Goal: Task Accomplishment & Management: Use online tool/utility

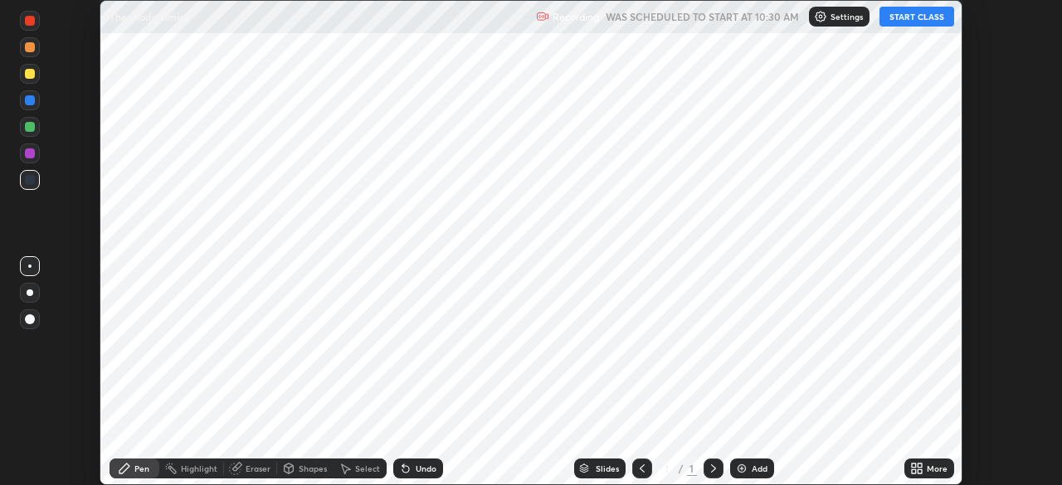
scroll to position [485, 1061]
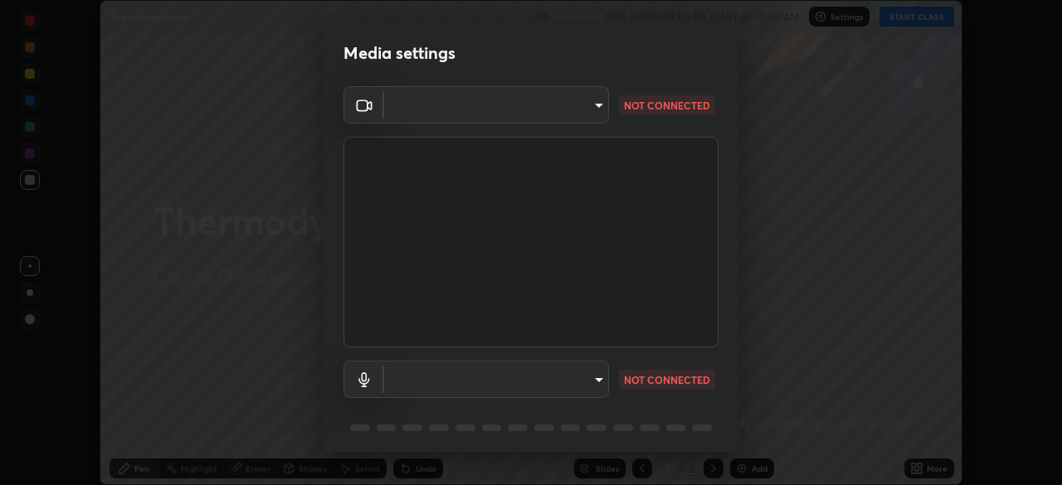
type input "143341fbb904ed7f6d4b6d102c287fed7119b8a5c82681b0fe0d60ab9d1c1976"
type input "68669c4fc18278f07a2c6401c4a58c3096f9e0c9030b09a6088db7583fb47ae6"
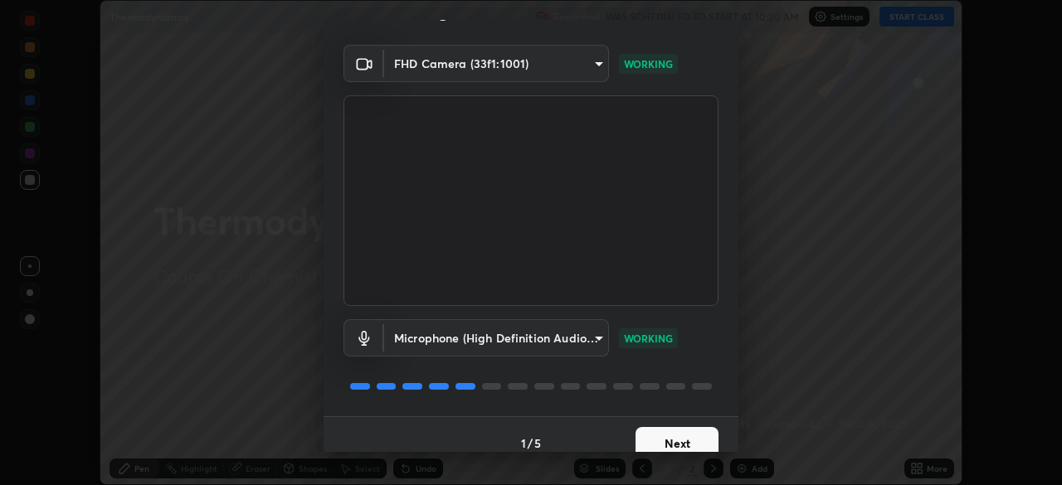
scroll to position [59, 0]
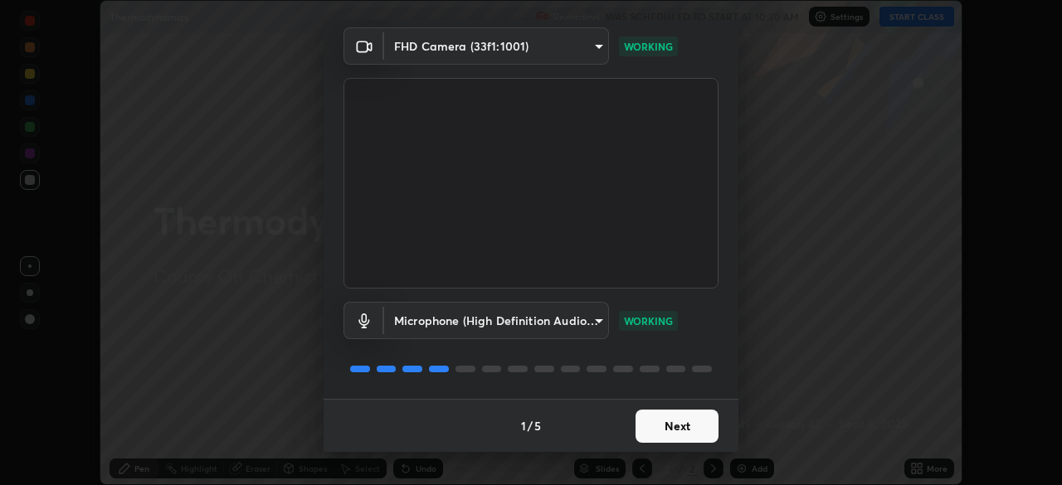
click at [667, 427] on button "Next" at bounding box center [676, 426] width 83 height 33
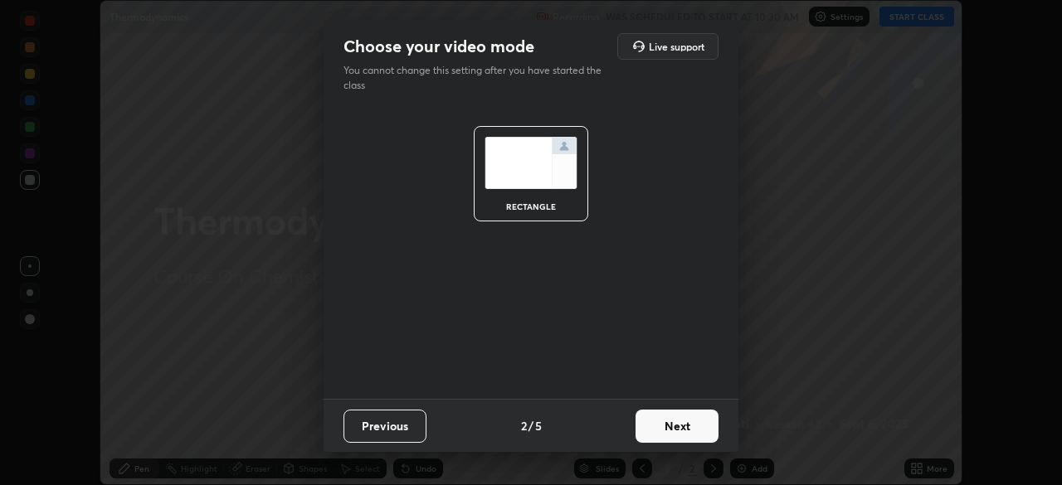
click at [672, 434] on button "Next" at bounding box center [676, 426] width 83 height 33
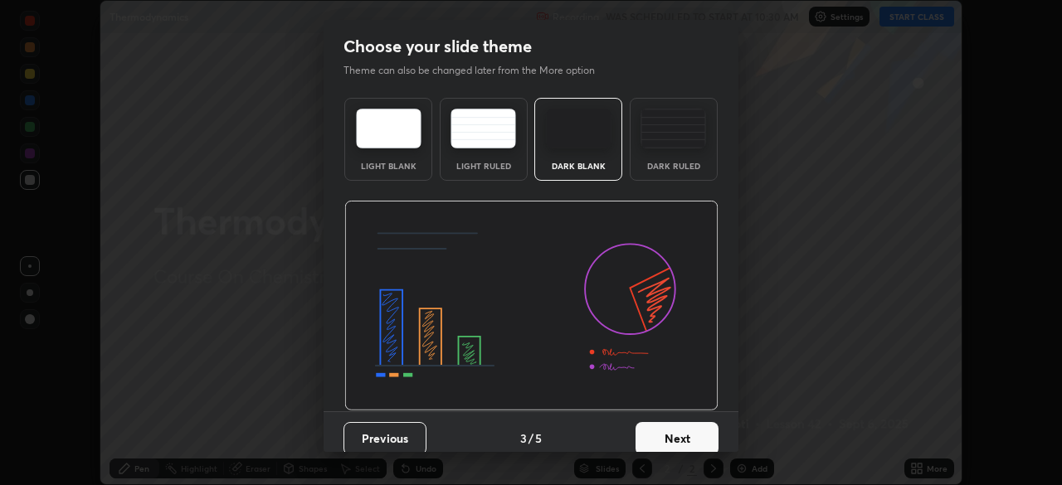
click at [670, 440] on button "Next" at bounding box center [676, 438] width 83 height 33
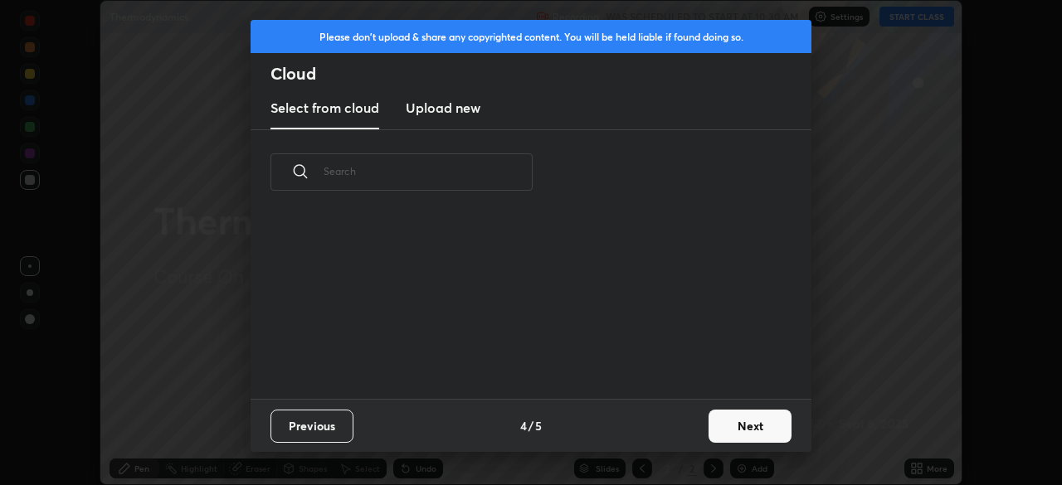
click at [727, 432] on button "Next" at bounding box center [749, 426] width 83 height 33
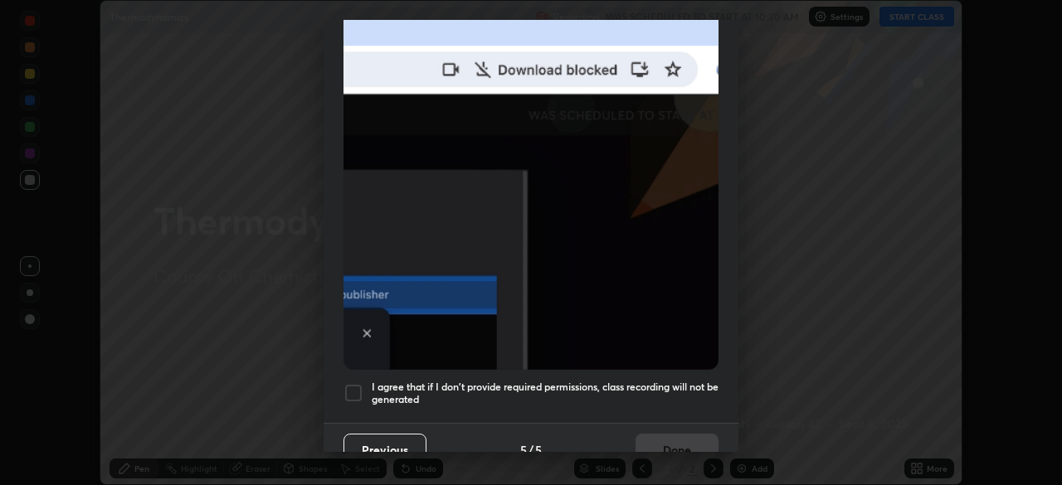
scroll to position [389, 0]
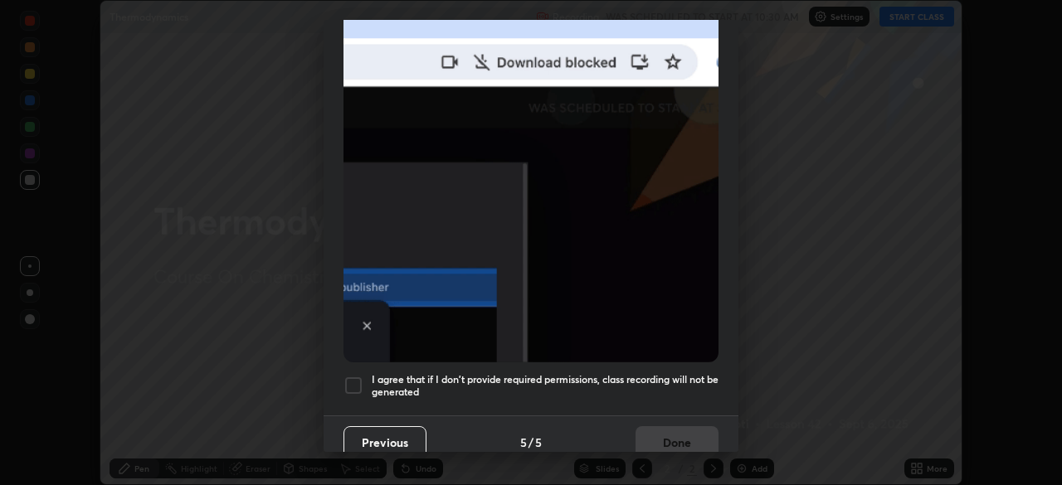
click at [355, 380] on div at bounding box center [353, 386] width 20 height 20
click at [670, 441] on button "Done" at bounding box center [676, 442] width 83 height 33
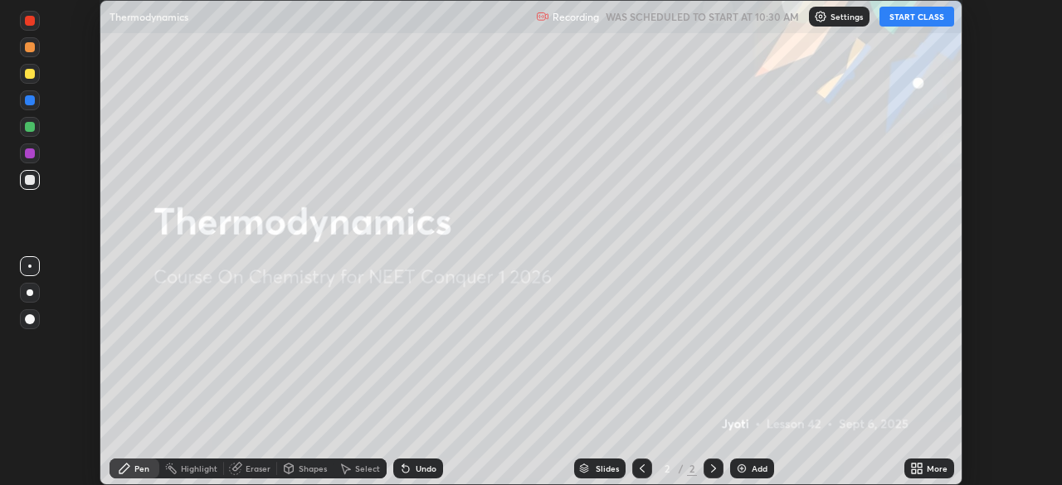
click at [893, 19] on button "START CLASS" at bounding box center [916, 17] width 75 height 20
